Goal: Task Accomplishment & Management: Manage account settings

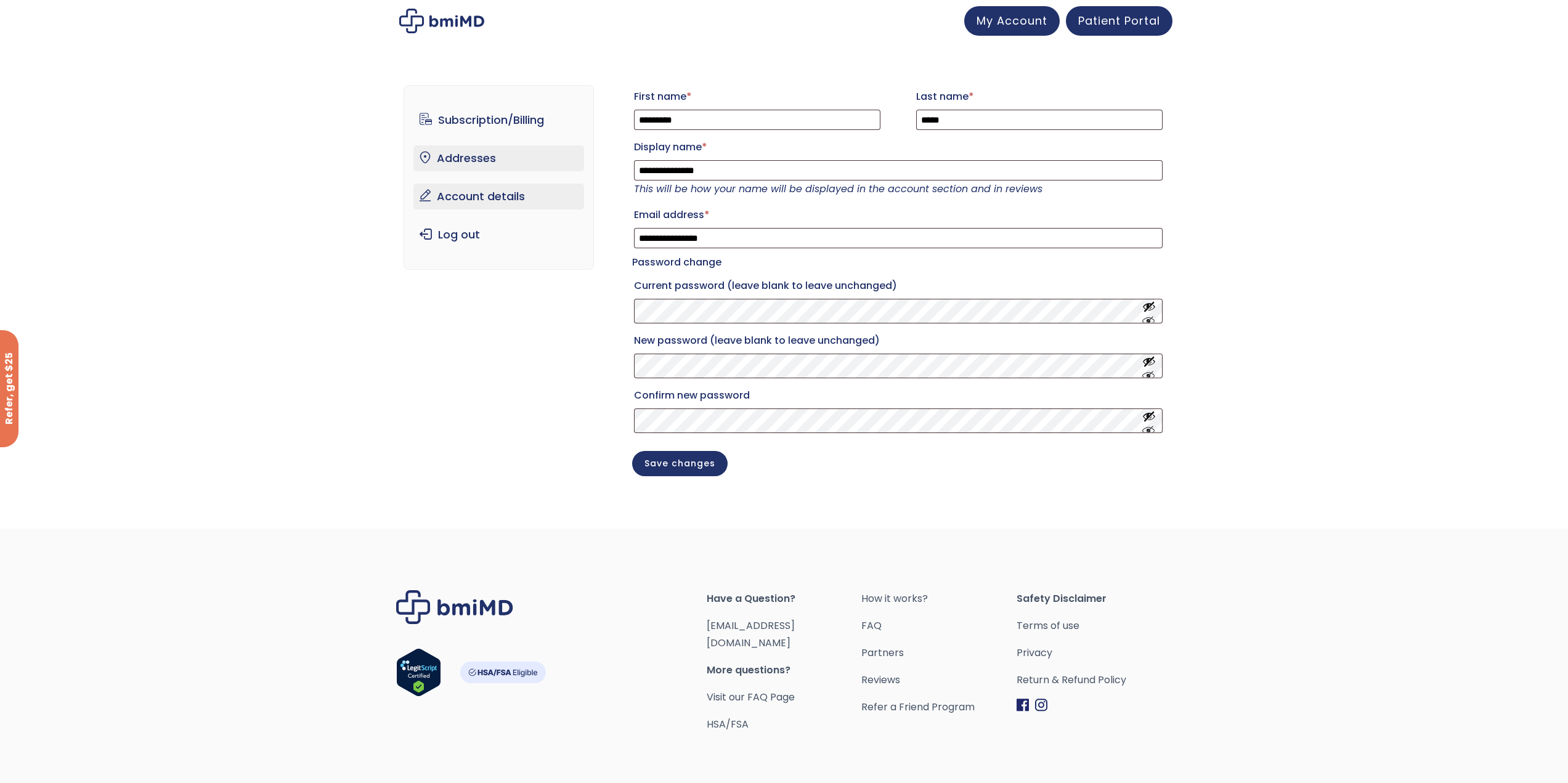
click at [447, 160] on link "Addresses" at bounding box center [499, 158] width 171 height 26
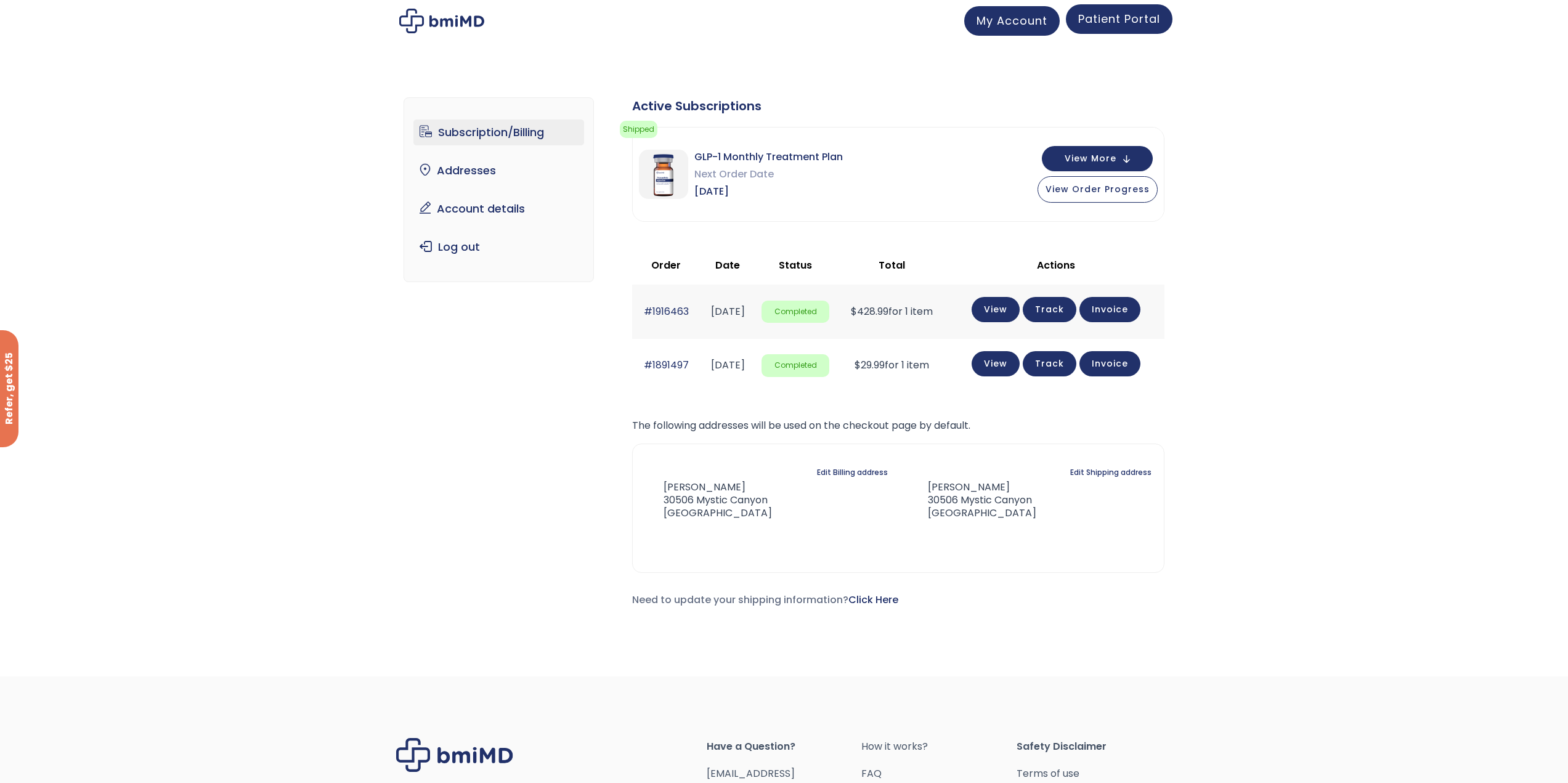
click at [1110, 24] on span "Patient Portal" at bounding box center [1119, 19] width 82 height 15
